Goal: Transaction & Acquisition: Purchase product/service

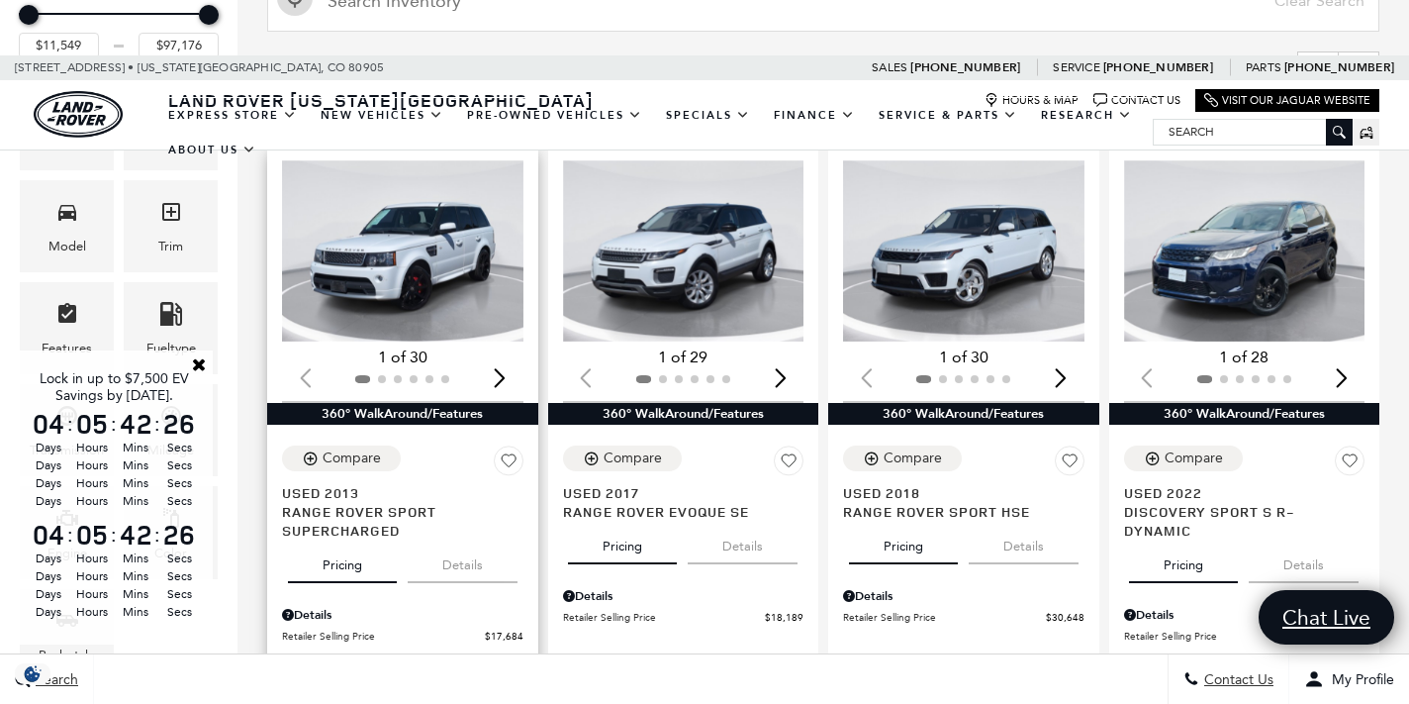
scroll to position [406, 0]
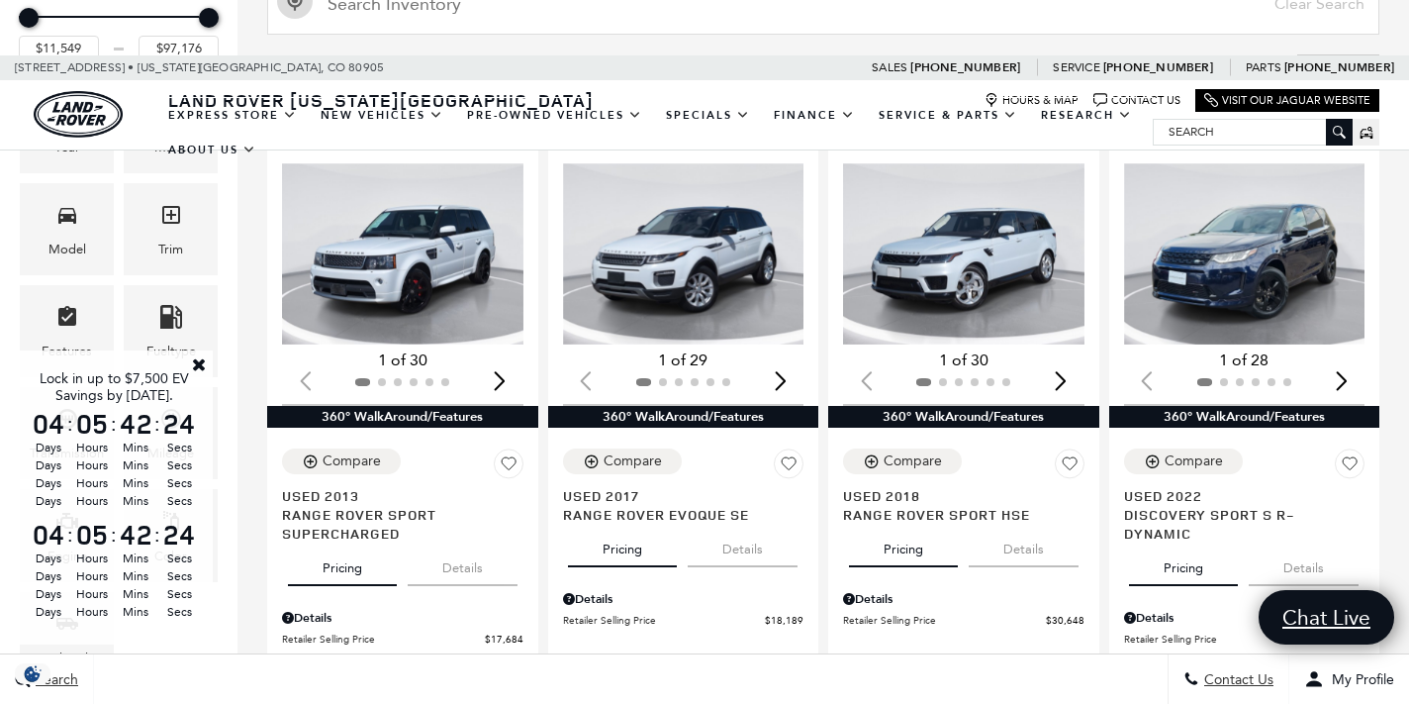
click at [202, 368] on link "Close" at bounding box center [199, 364] width 18 height 18
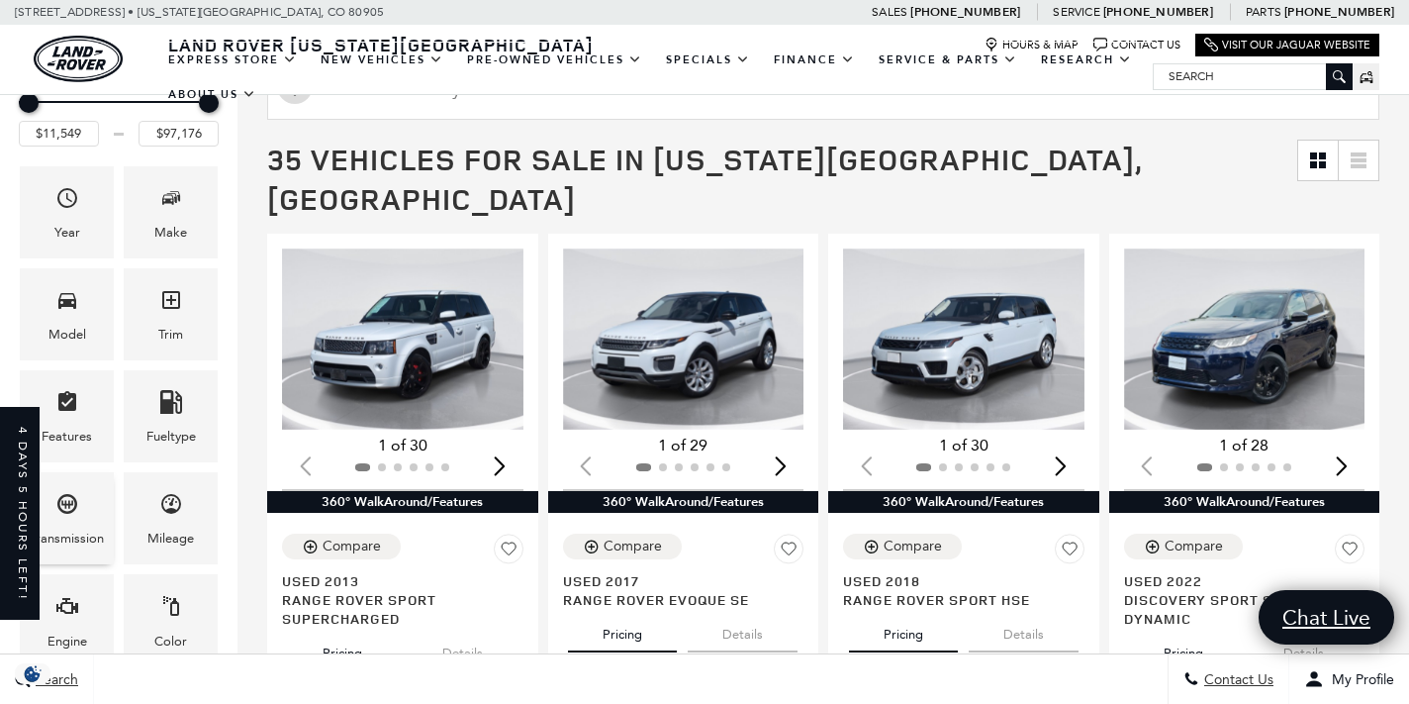
scroll to position [253, 0]
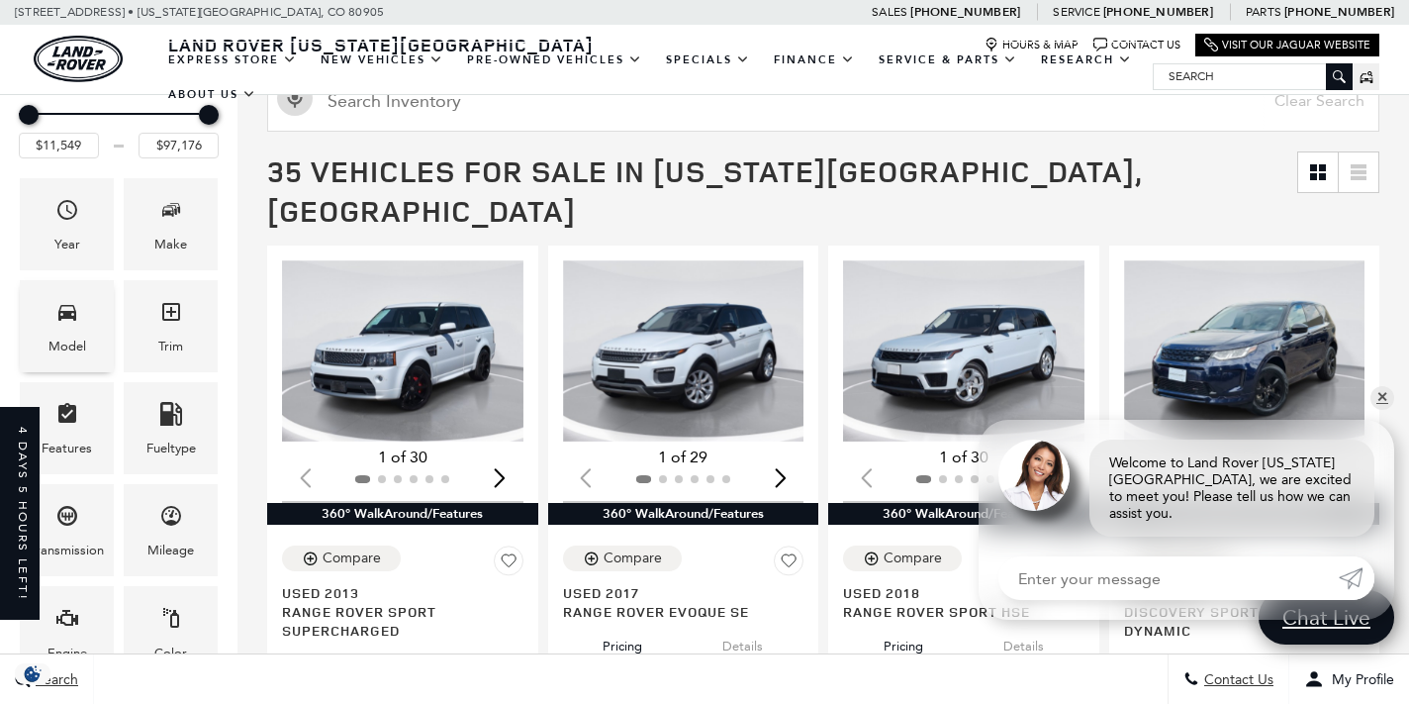
click at [70, 287] on div "Model" at bounding box center [67, 326] width 94 height 92
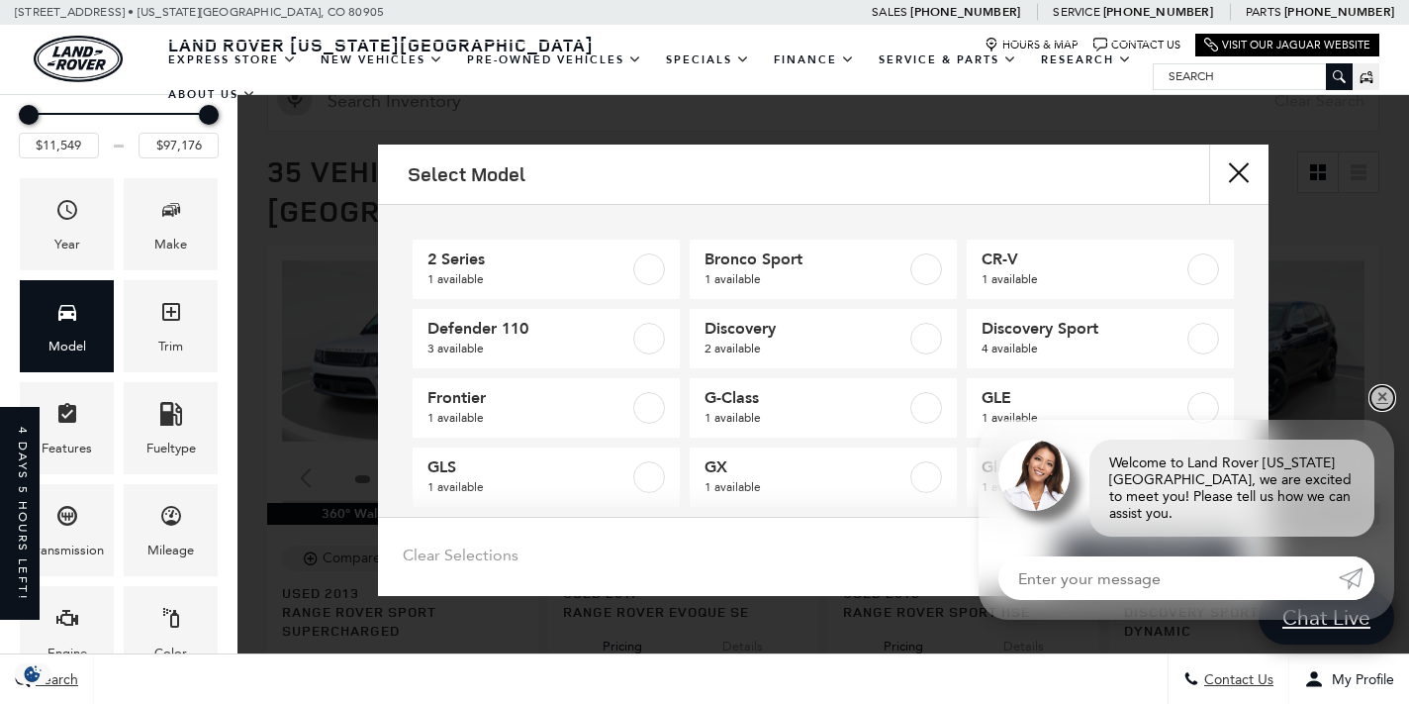
click at [1382, 410] on link "✕" at bounding box center [1383, 398] width 24 height 24
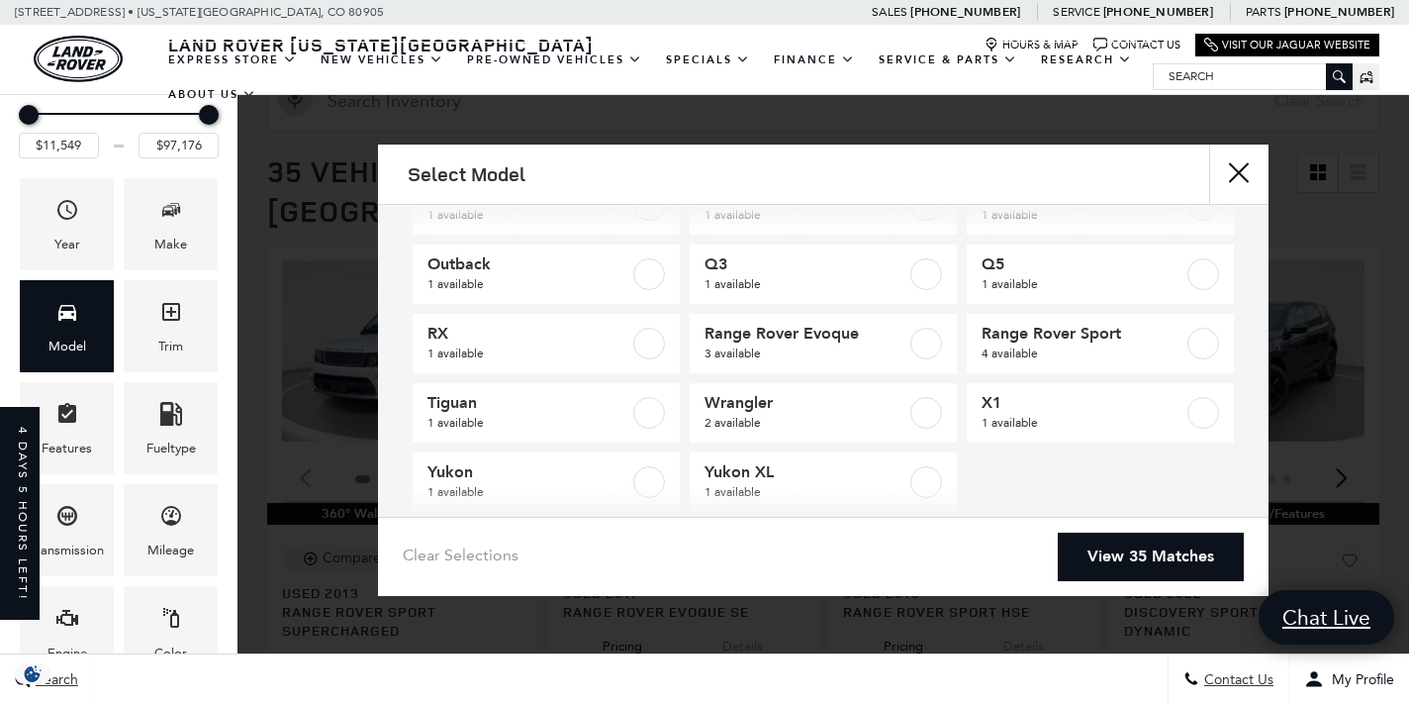
scroll to position [282, 0]
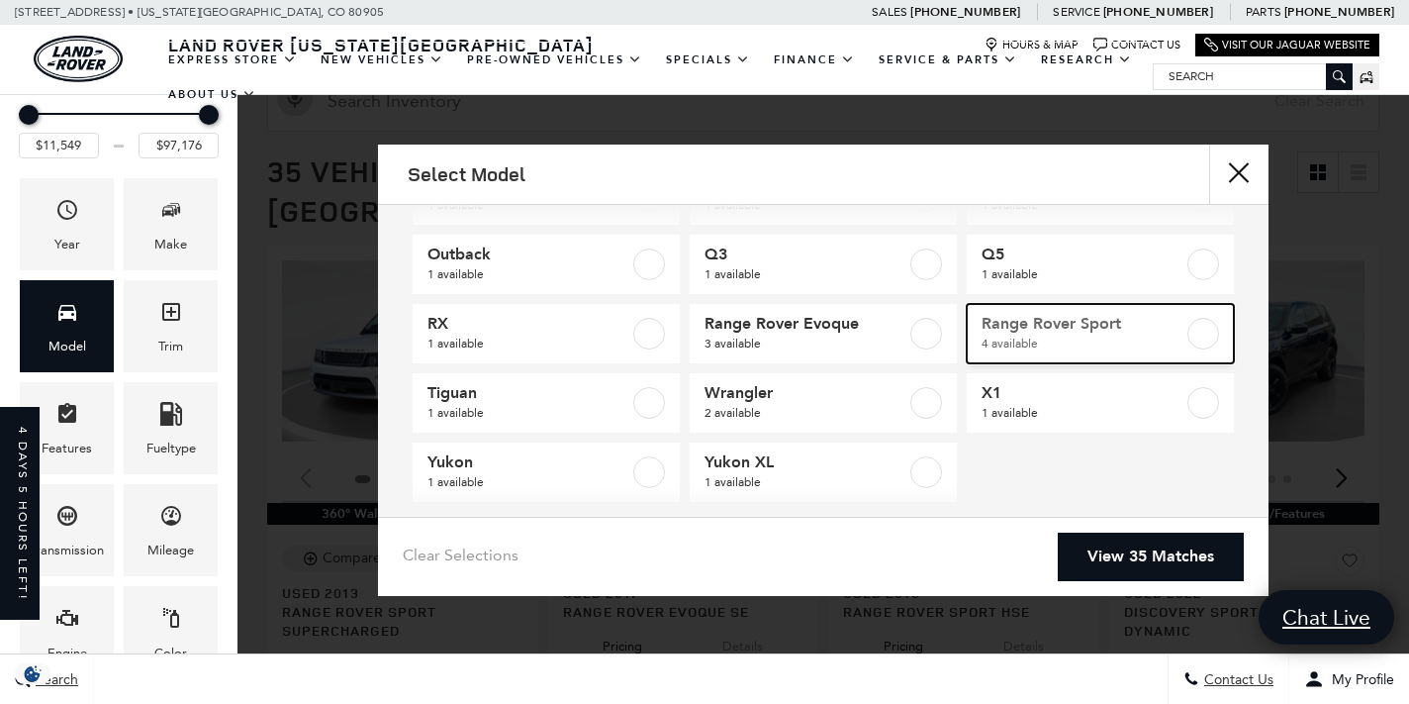
click at [1201, 337] on label at bounding box center [1204, 334] width 32 height 32
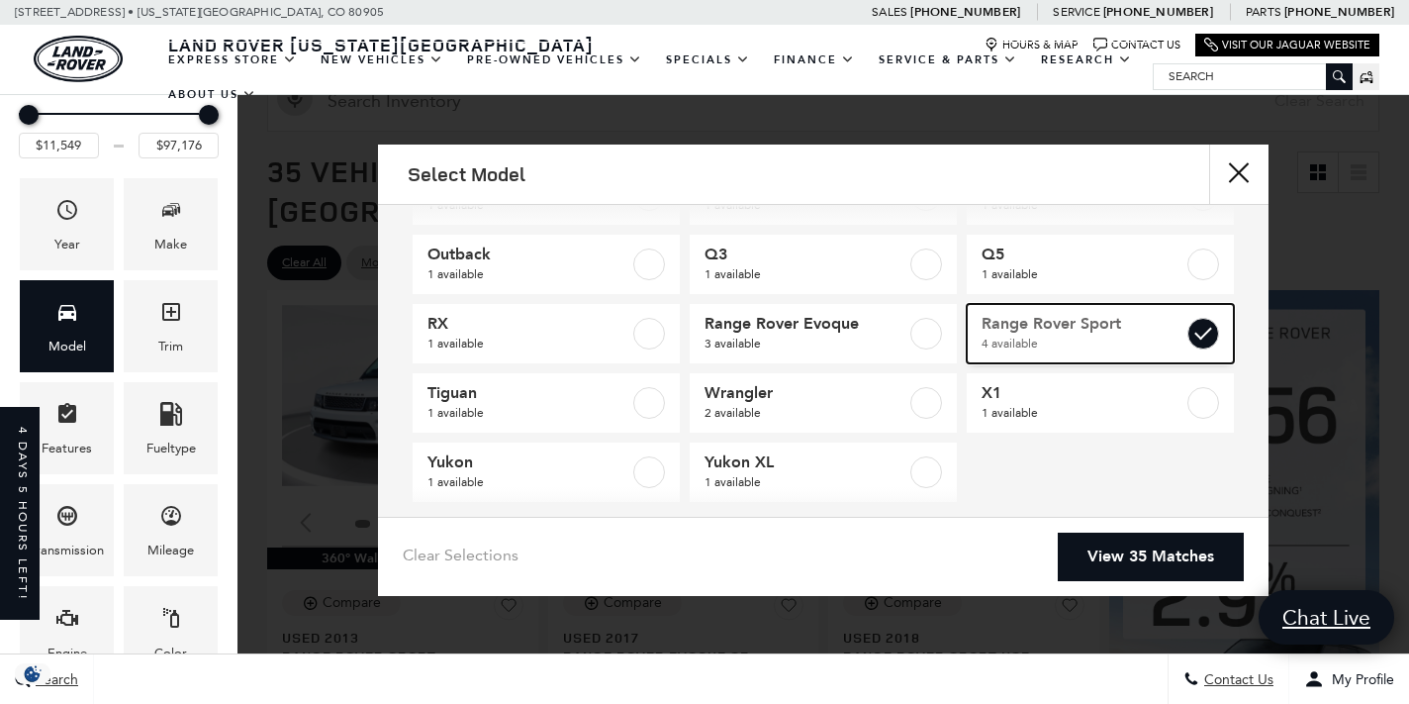
type input "$17,684"
checkbox input "true"
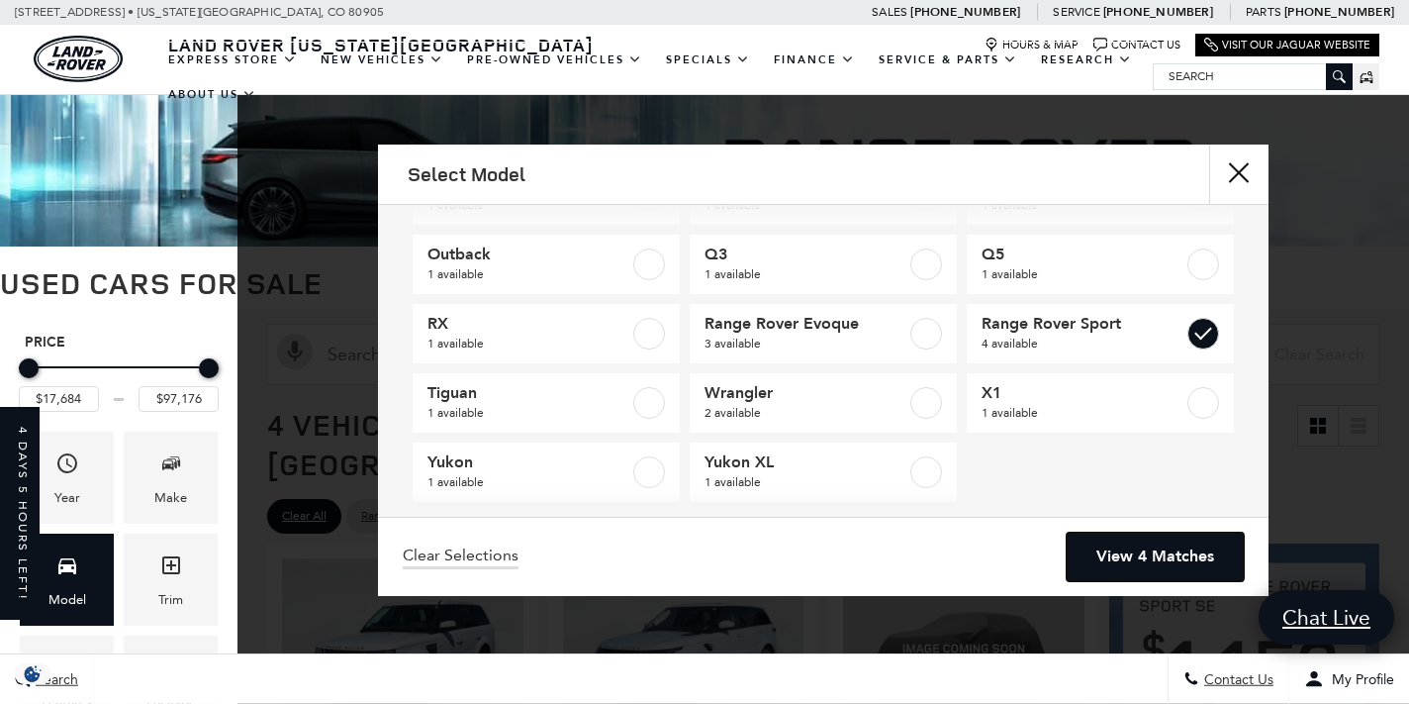
click at [1157, 561] on link "View 4 Matches" at bounding box center [1155, 556] width 177 height 48
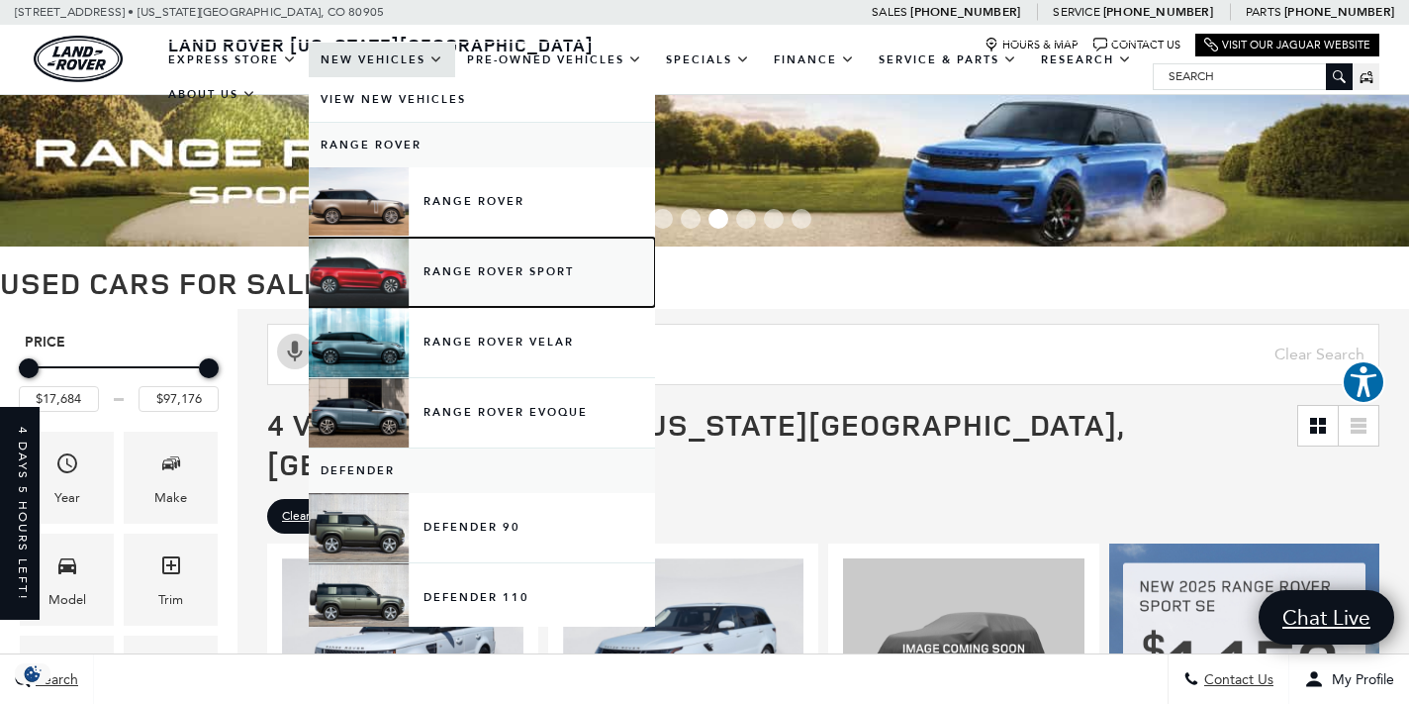
click at [459, 273] on link "Range Rover Sport" at bounding box center [482, 272] width 346 height 69
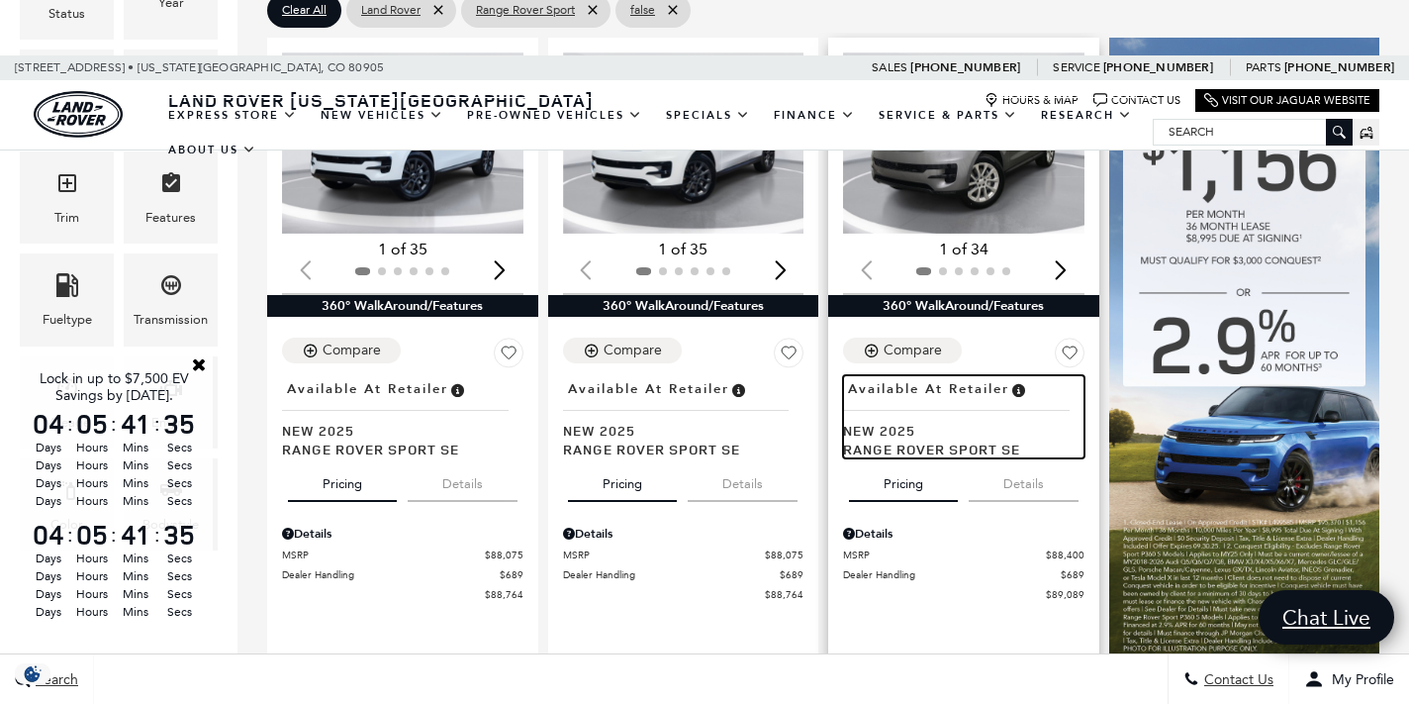
click at [922, 439] on span "Range Rover Sport SE" at bounding box center [956, 448] width 227 height 19
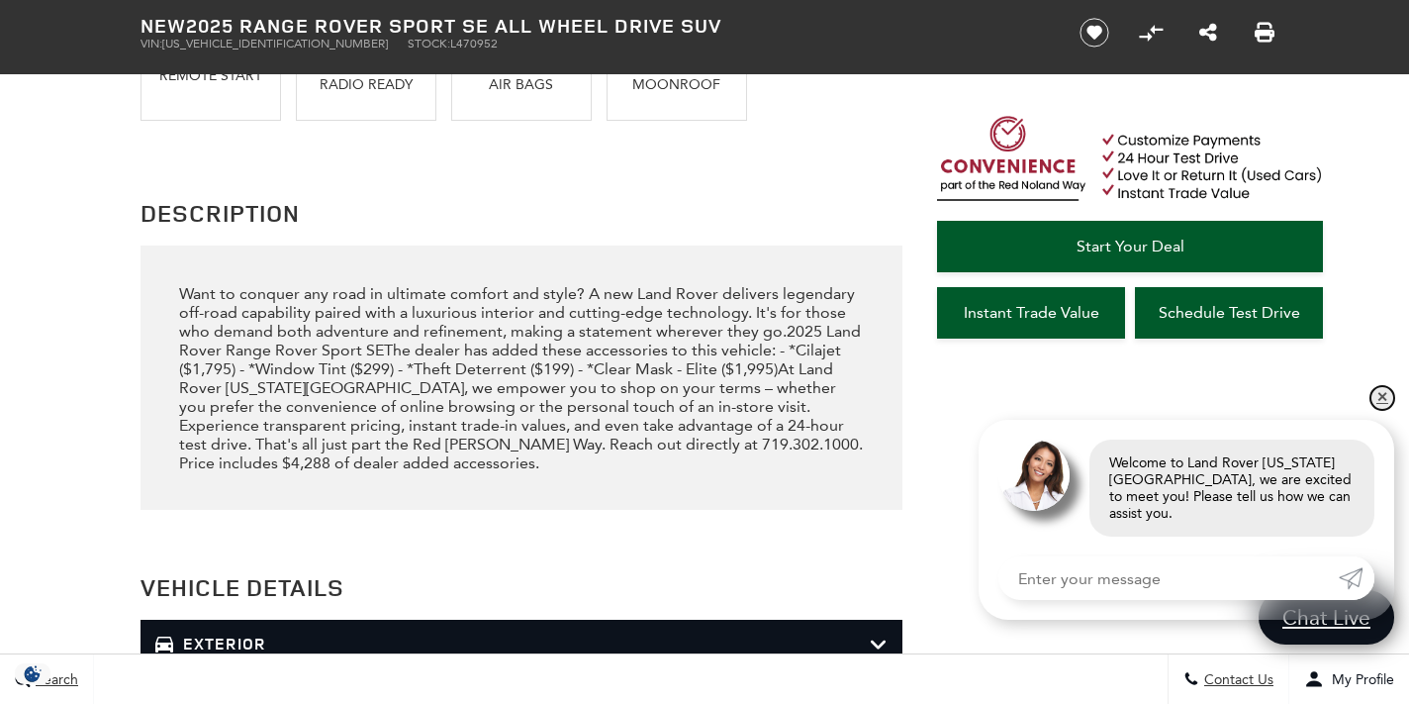
click at [1386, 410] on link "✕" at bounding box center [1383, 398] width 24 height 24
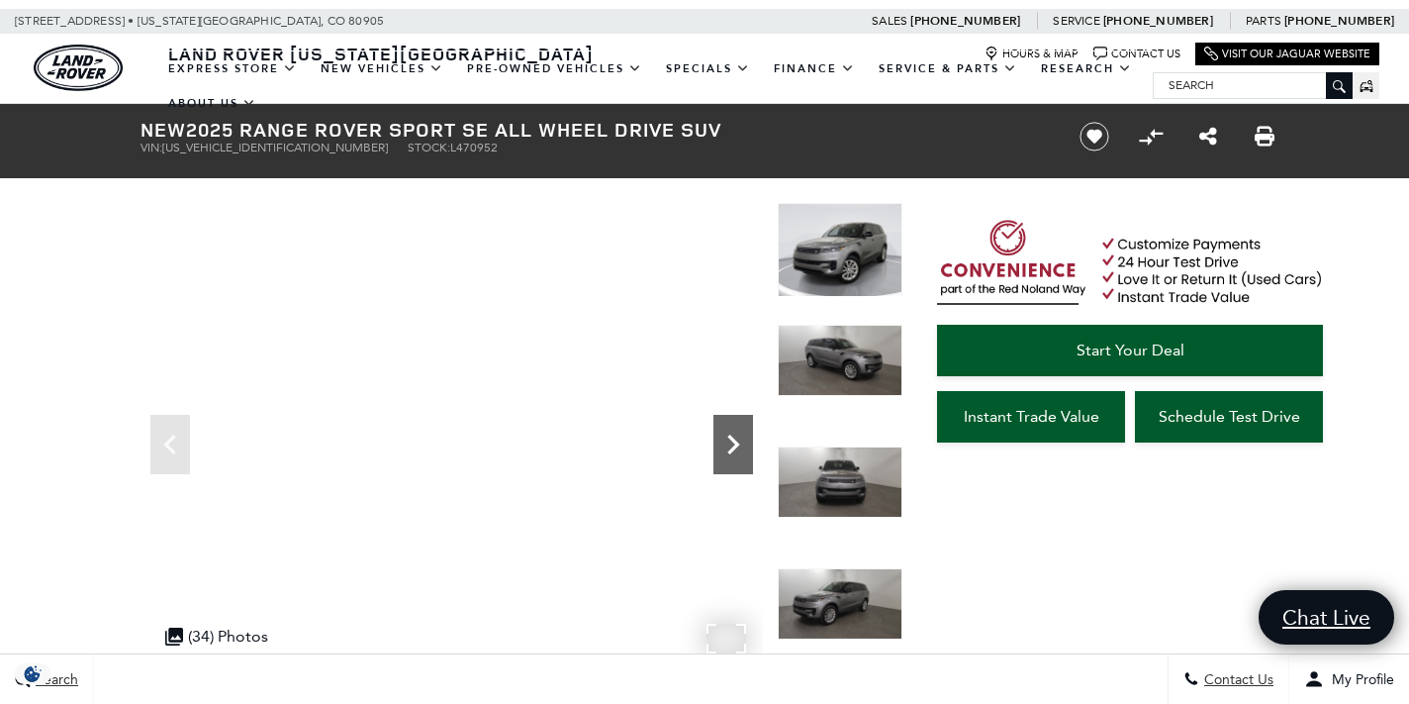
scroll to position [46, 0]
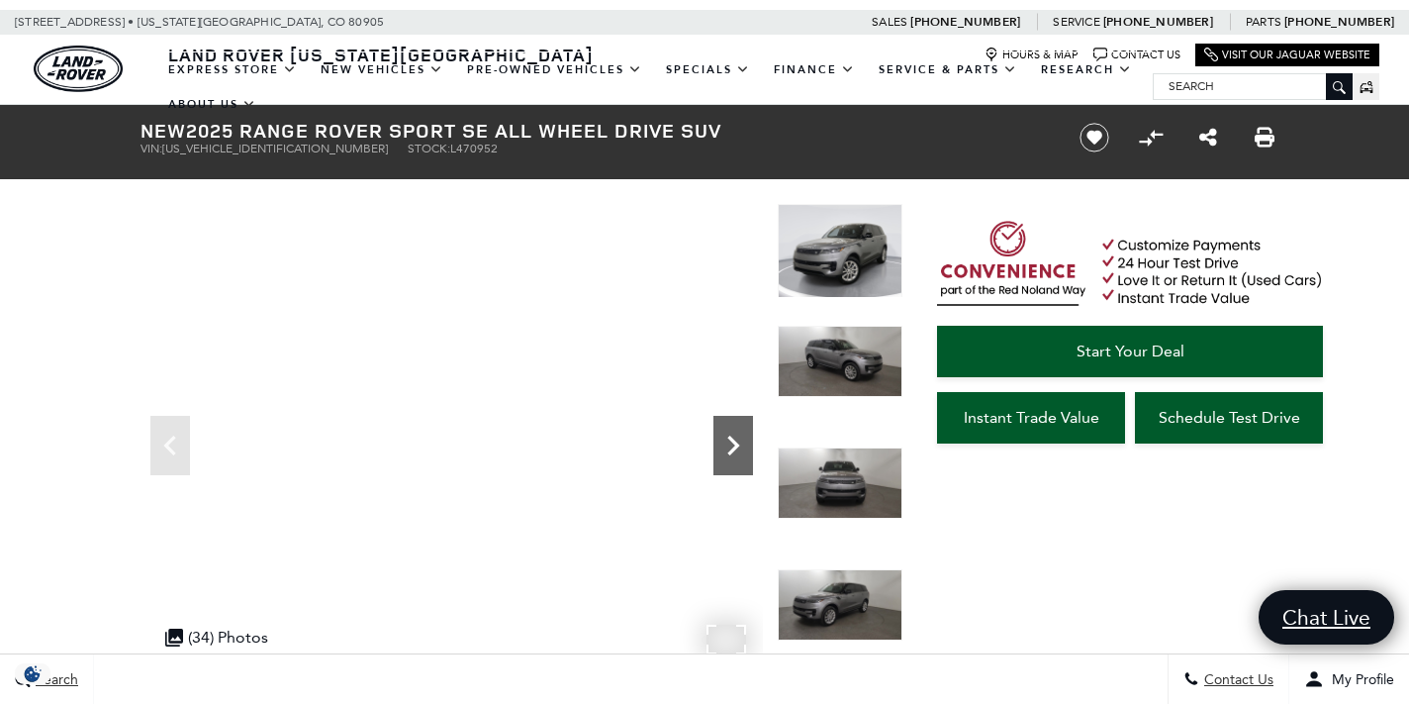
click at [725, 443] on icon "Next" at bounding box center [734, 446] width 40 height 40
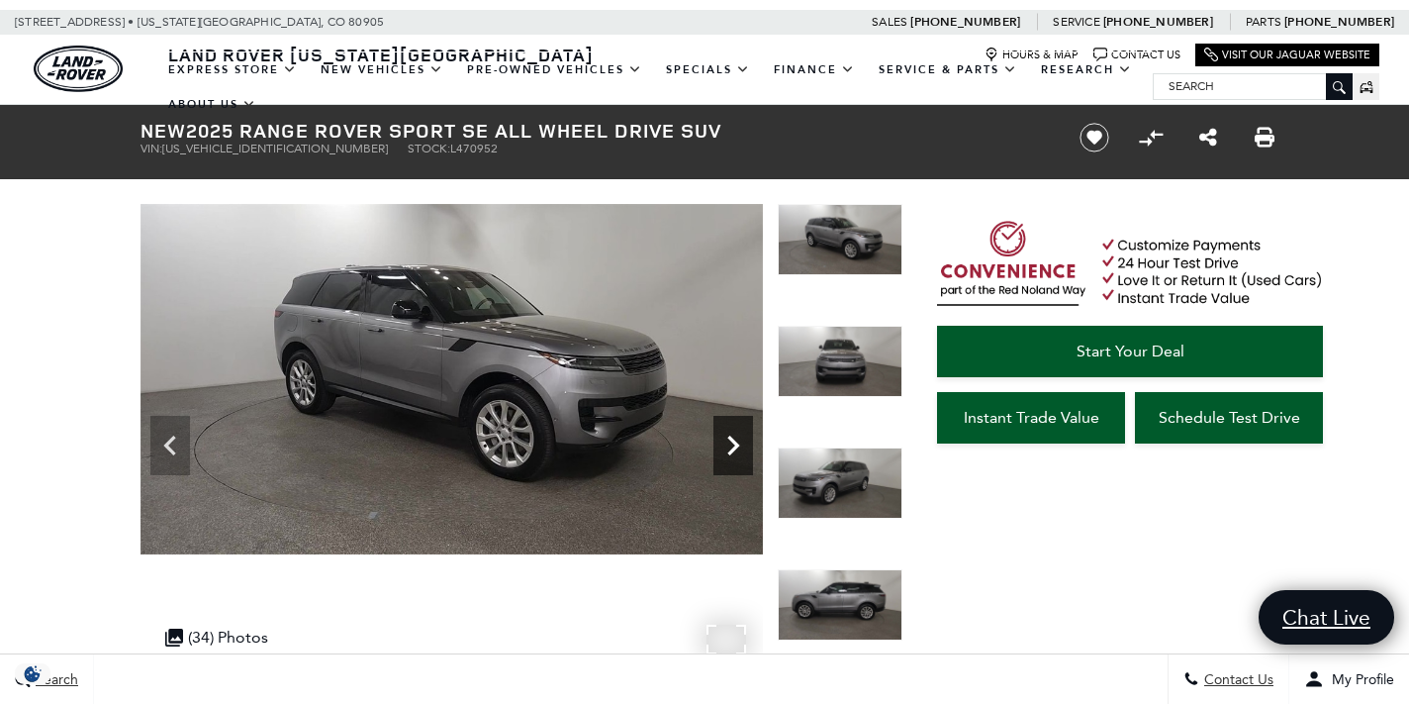
click at [724, 445] on icon "Next" at bounding box center [734, 446] width 40 height 40
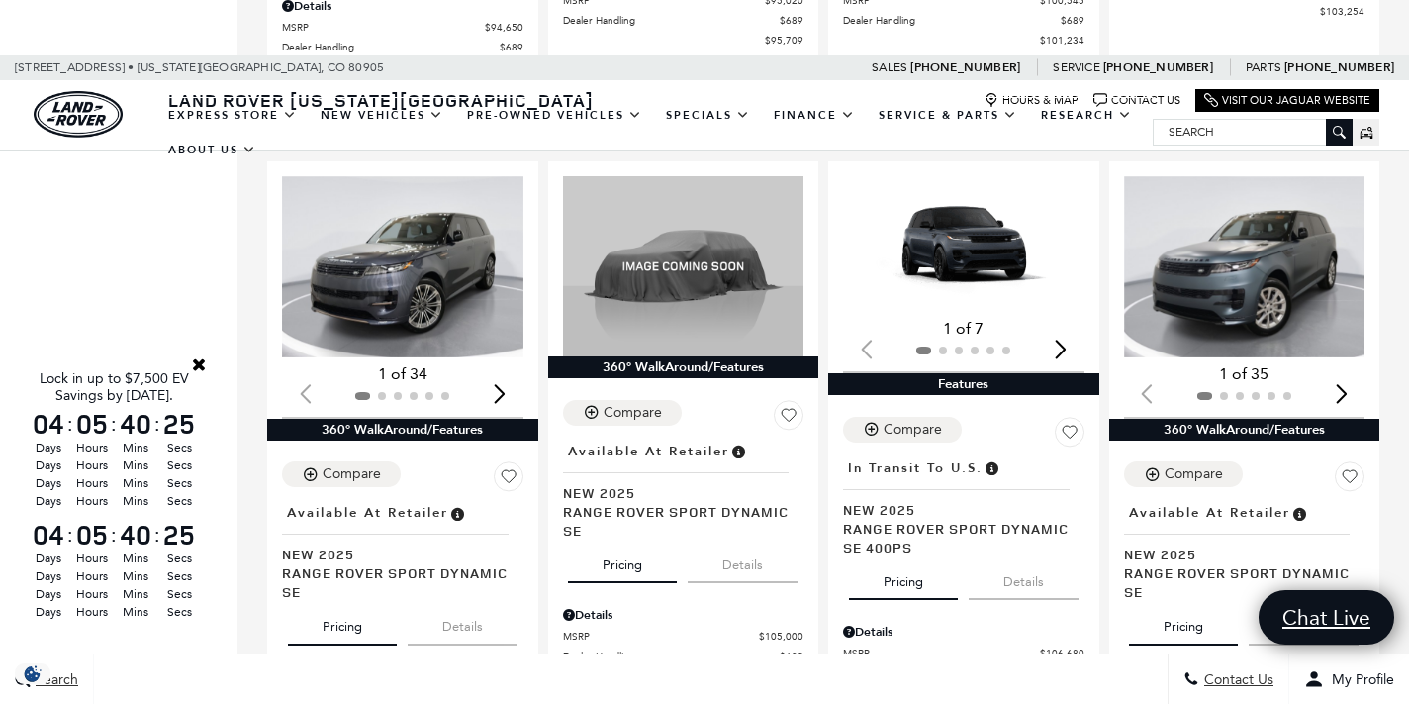
scroll to position [3221, 0]
